Goal: Task Accomplishment & Management: Use online tool/utility

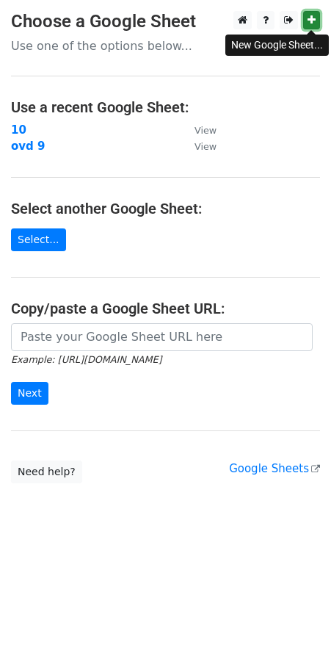
click at [311, 12] on link at bounding box center [311, 20] width 17 height 18
click at [46, 236] on link "Select..." at bounding box center [38, 239] width 55 height 23
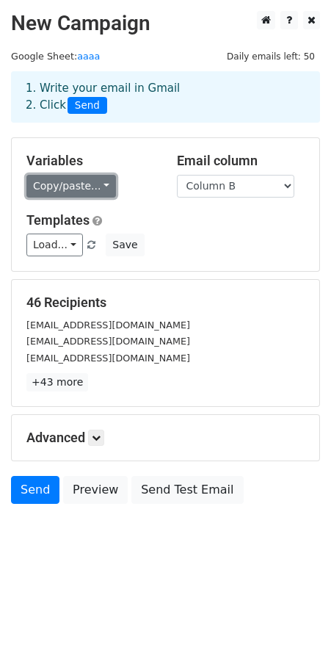
click at [100, 179] on link "Copy/paste..." at bounding box center [71, 186] width 90 height 23
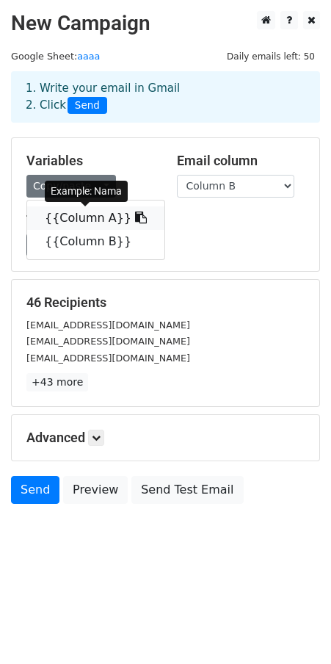
click at [135, 217] on icon at bounding box center [141, 217] width 12 height 12
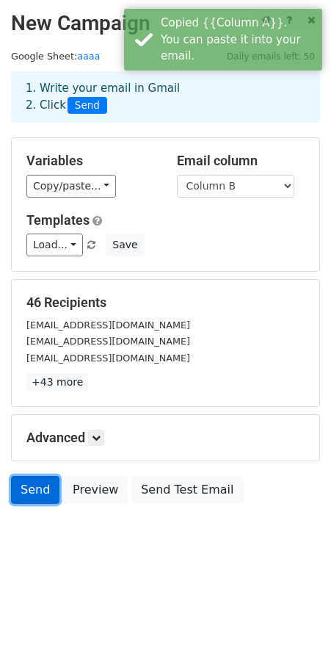
click at [23, 479] on link "Send" at bounding box center [35, 490] width 48 height 28
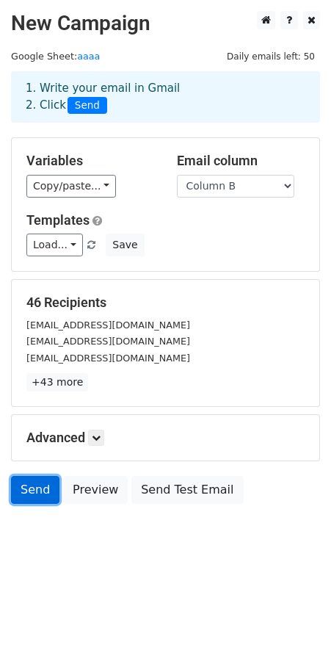
click at [36, 494] on link "Send" at bounding box center [35, 490] width 48 height 28
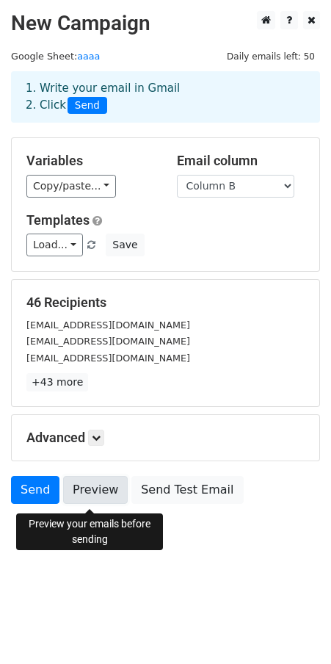
click at [108, 488] on link "Preview" at bounding box center [95, 490] width 65 height 28
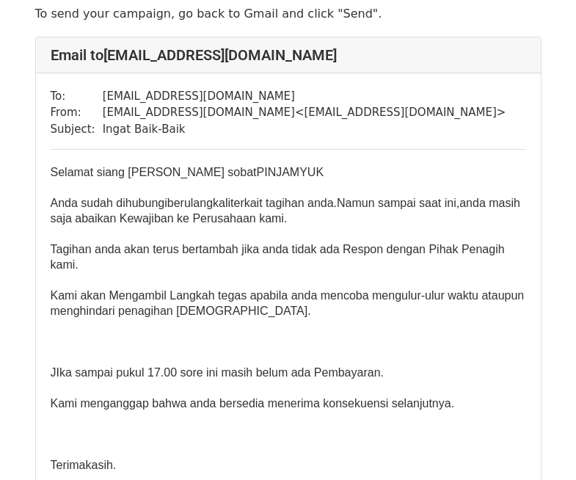
scroll to position [147, 0]
